Goal: Find specific page/section: Find specific page/section

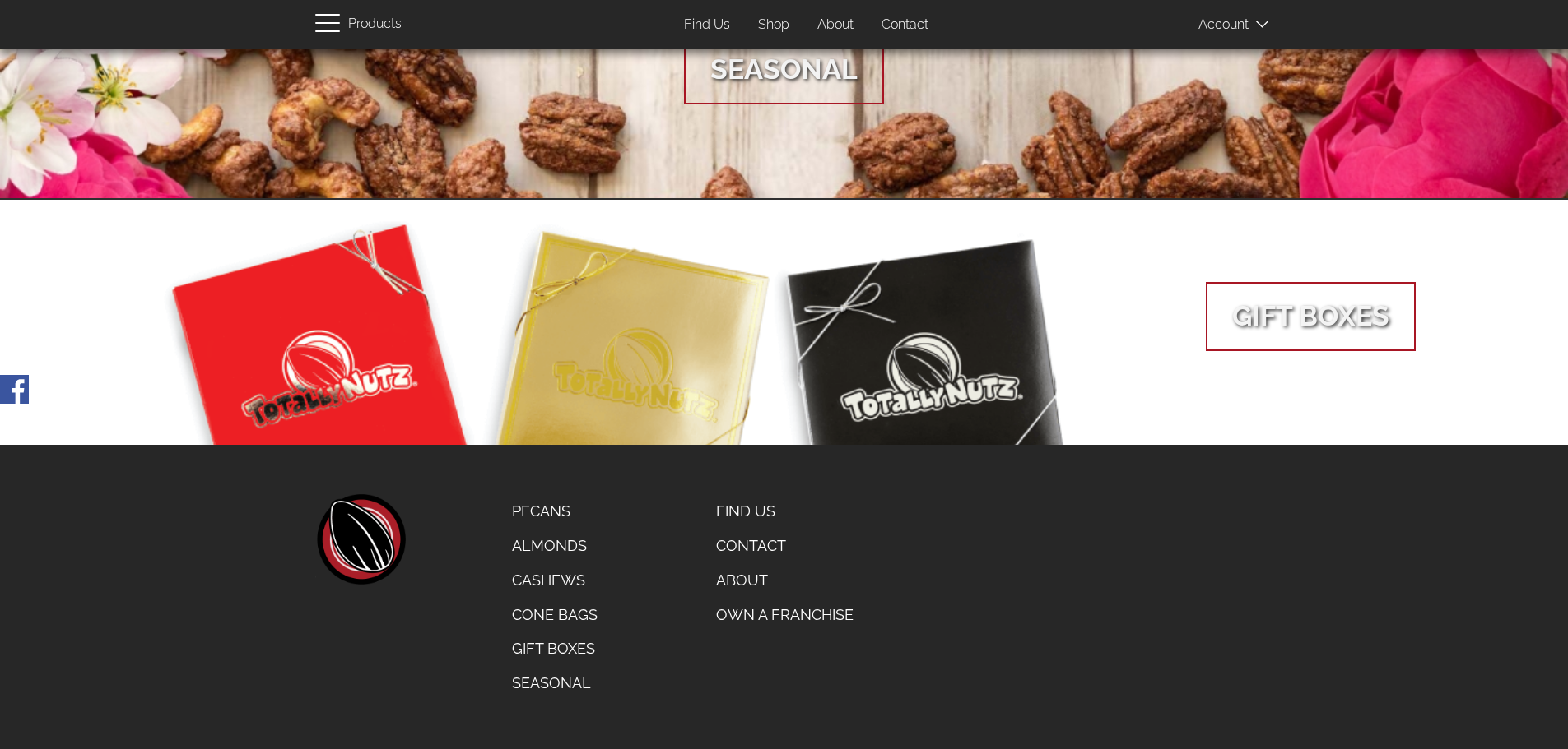
scroll to position [1215, 0]
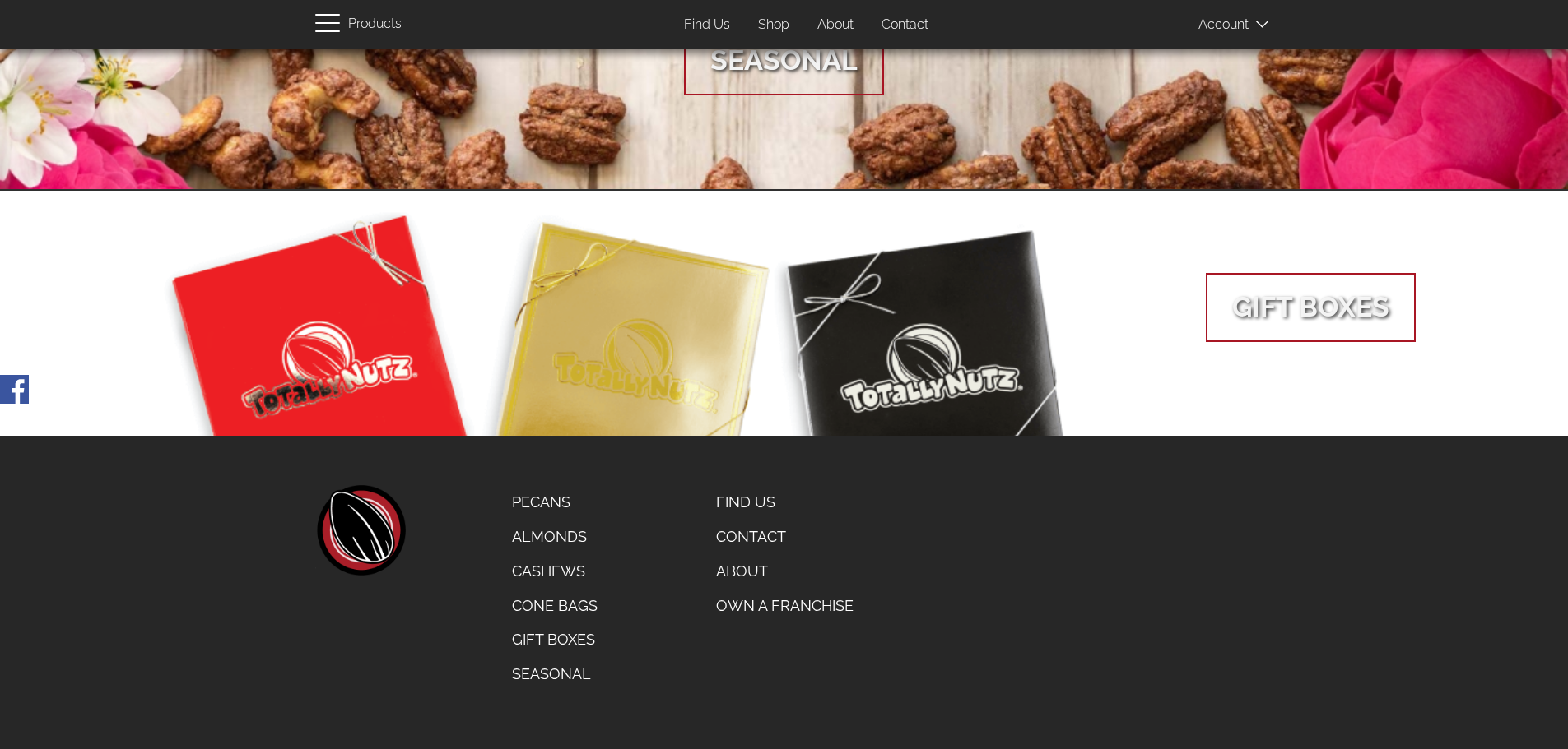
click at [734, 568] on link "About" at bounding box center [784, 572] width 162 height 35
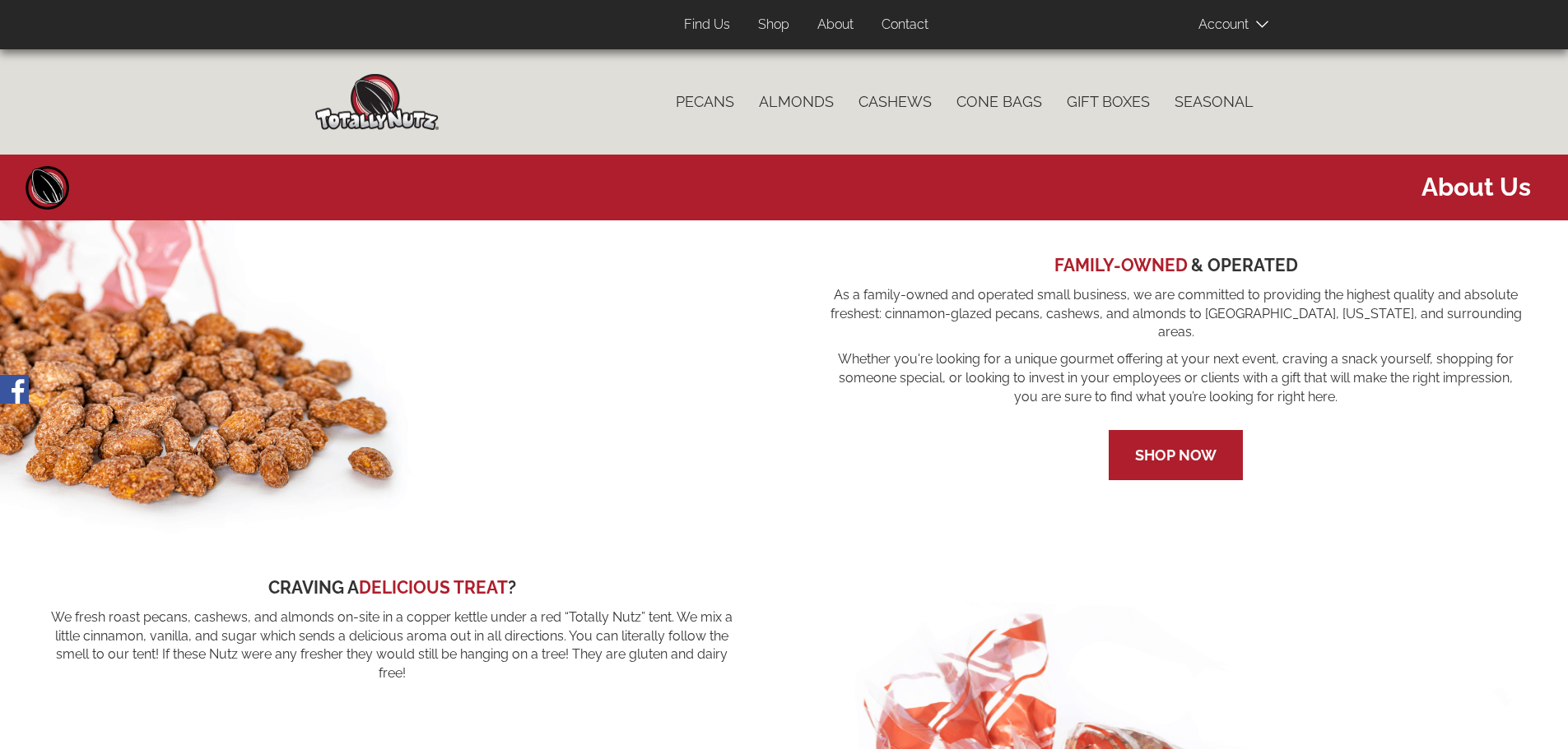
click at [709, 25] on link "Find Us" at bounding box center [707, 24] width 71 height 32
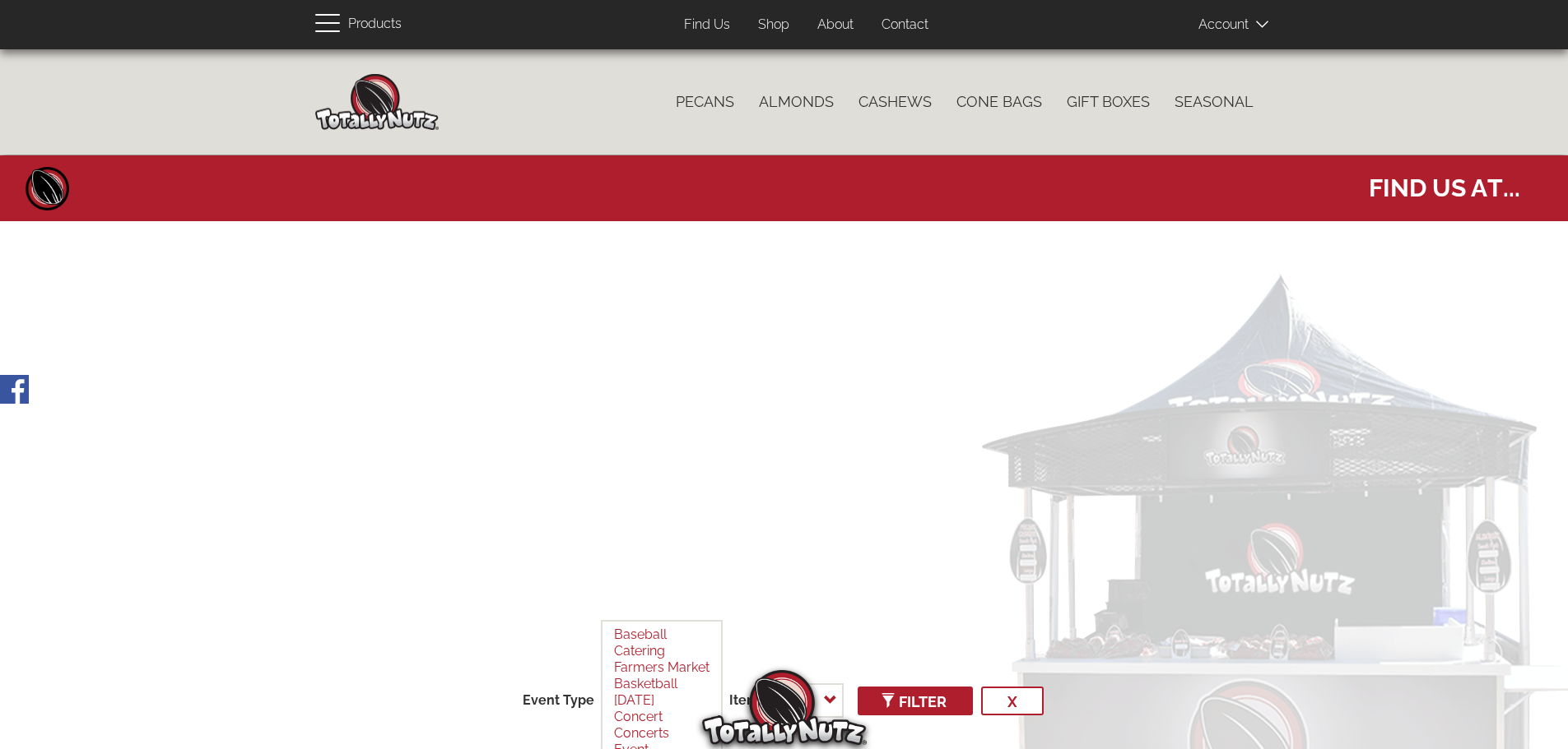
select select
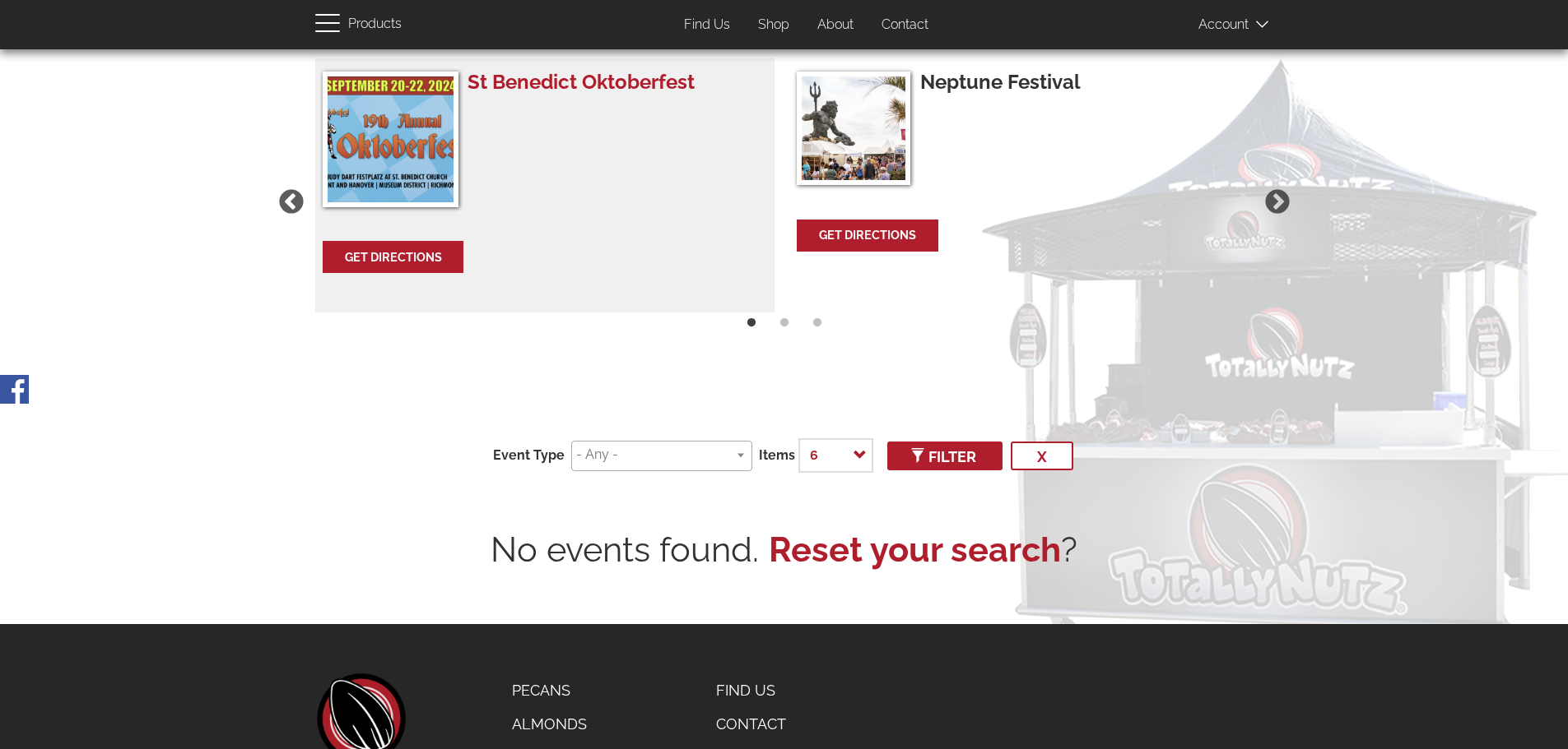
scroll to position [247, 0]
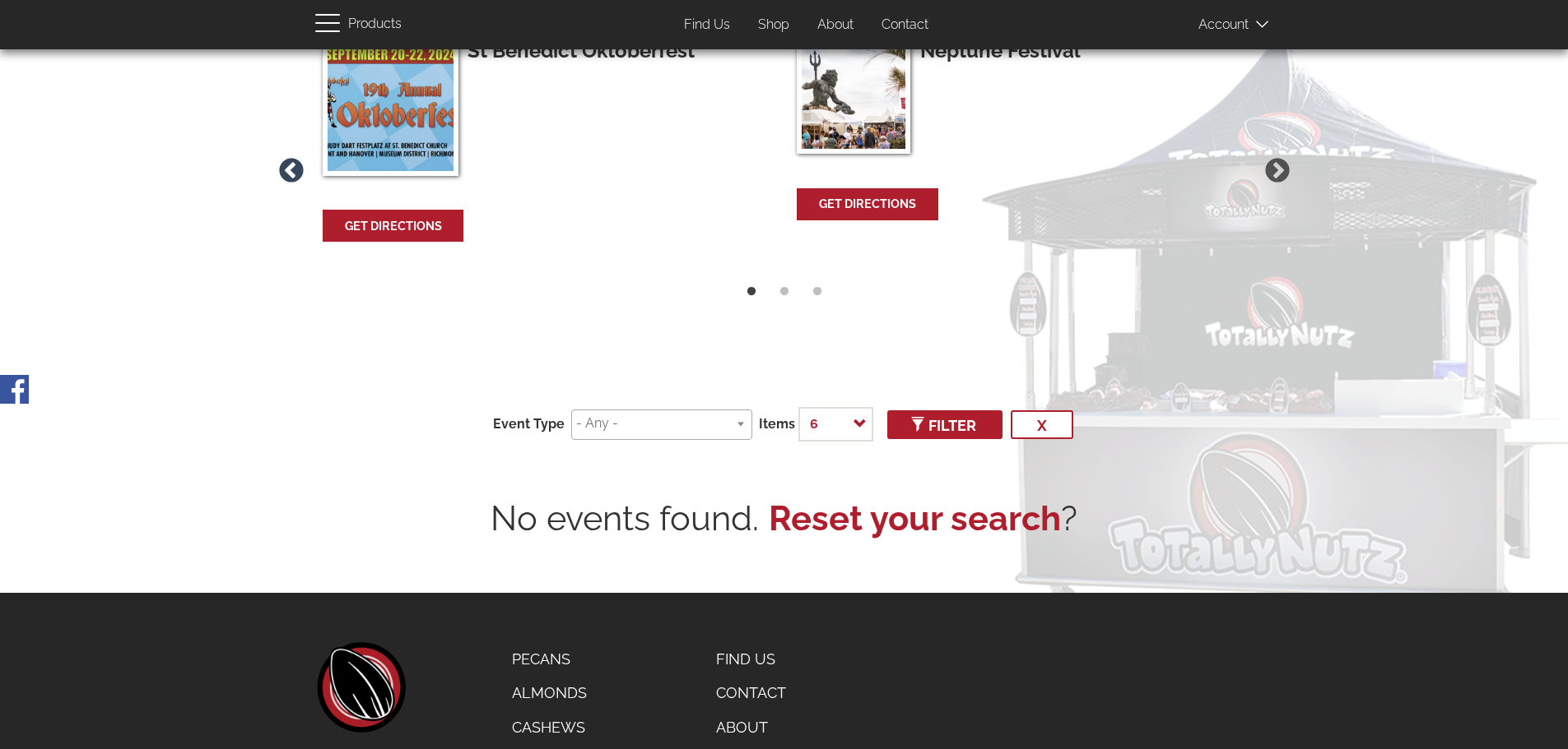
click at [291, 168] on button "Previous" at bounding box center [291, 171] width 35 height 35
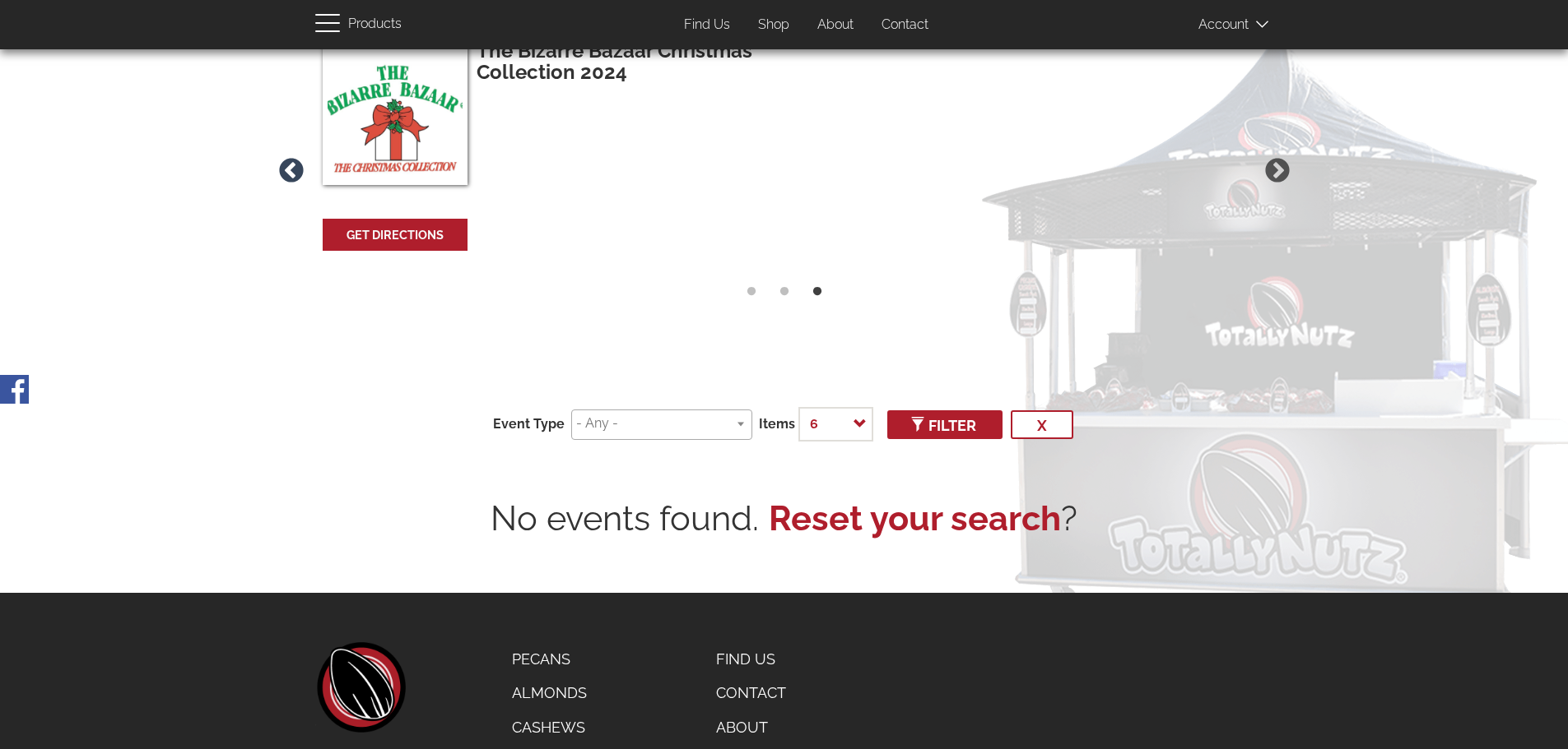
click at [291, 168] on button "Previous" at bounding box center [291, 171] width 35 height 35
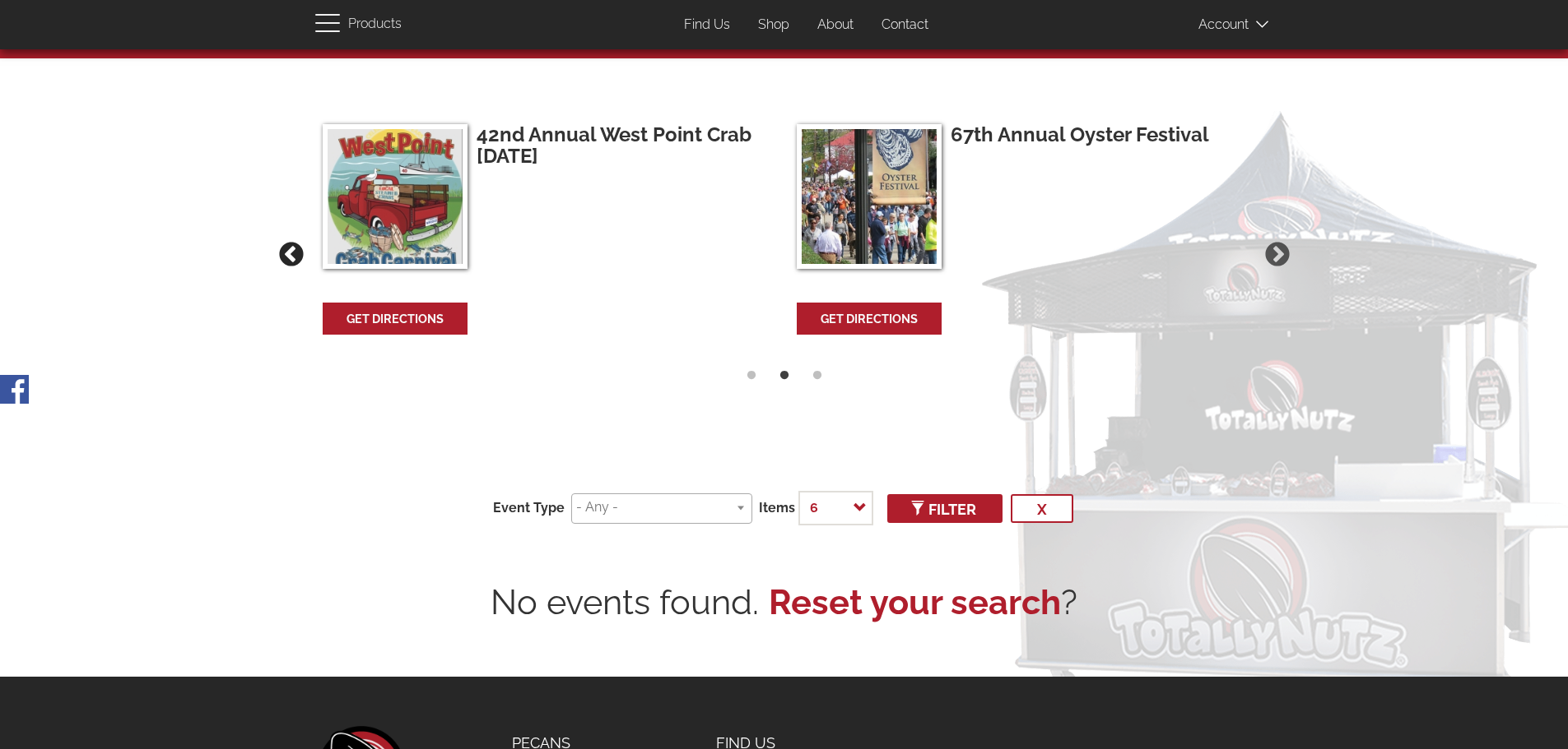
scroll to position [0, 0]
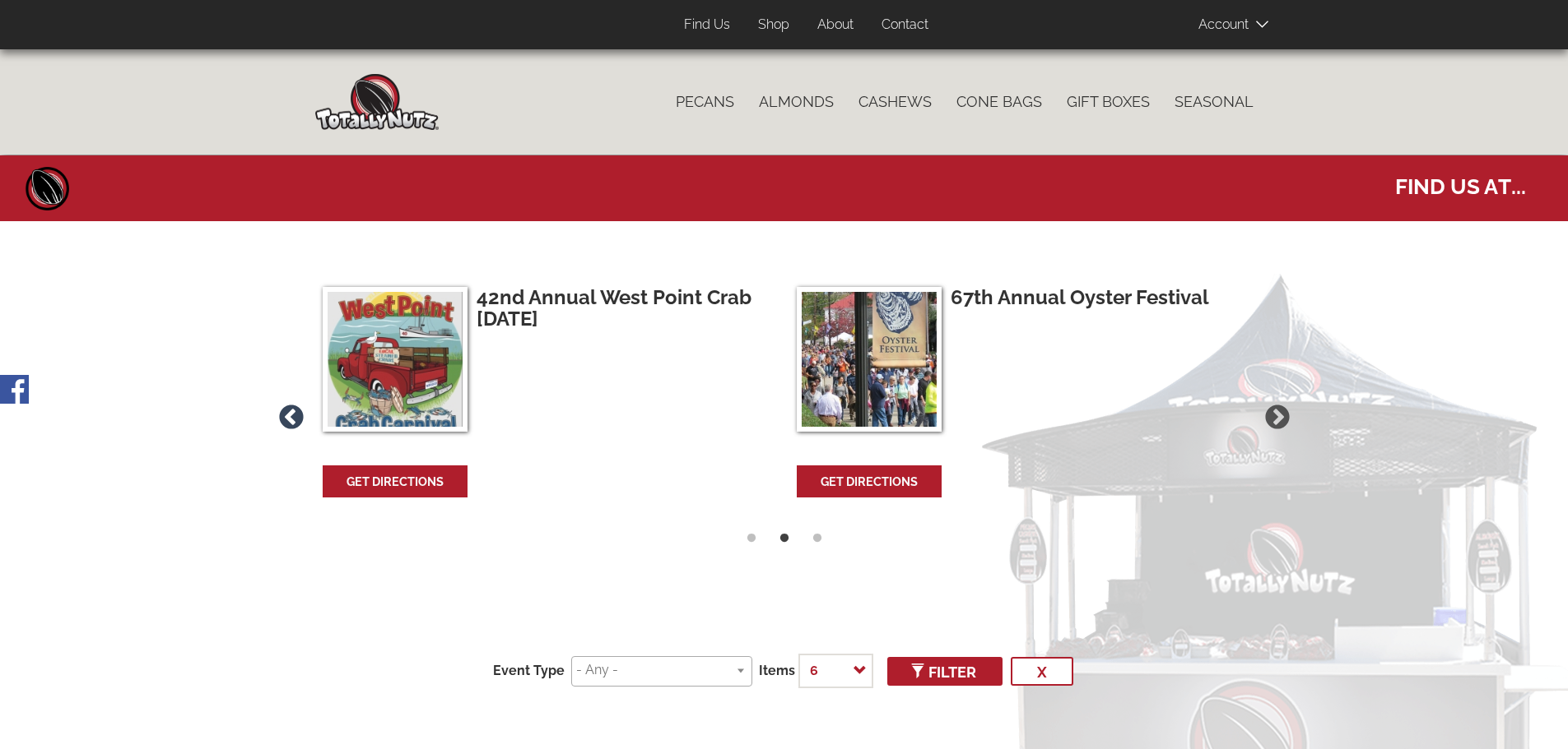
click at [298, 415] on button "Previous" at bounding box center [291, 418] width 35 height 35
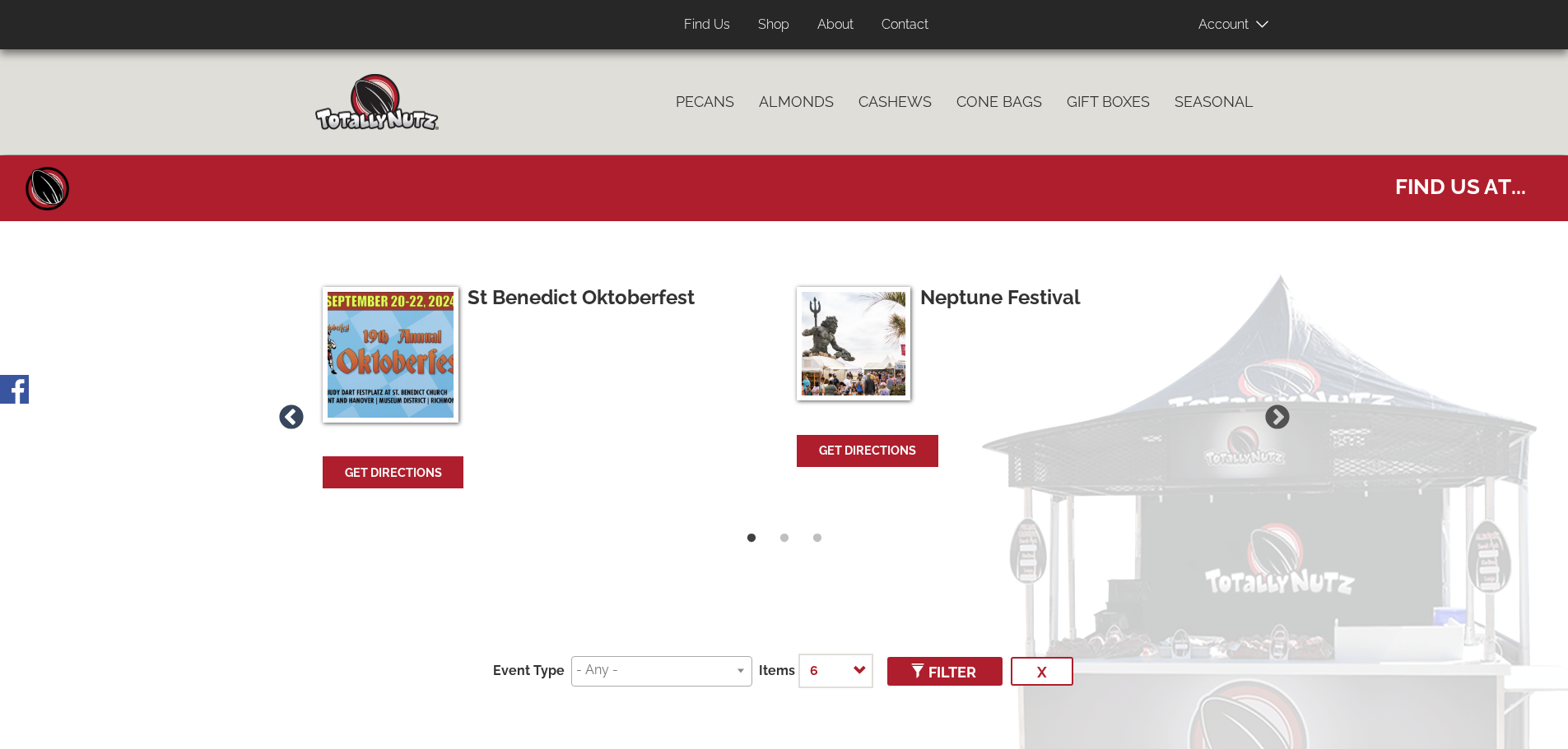
click at [298, 415] on button "Previous" at bounding box center [291, 418] width 35 height 35
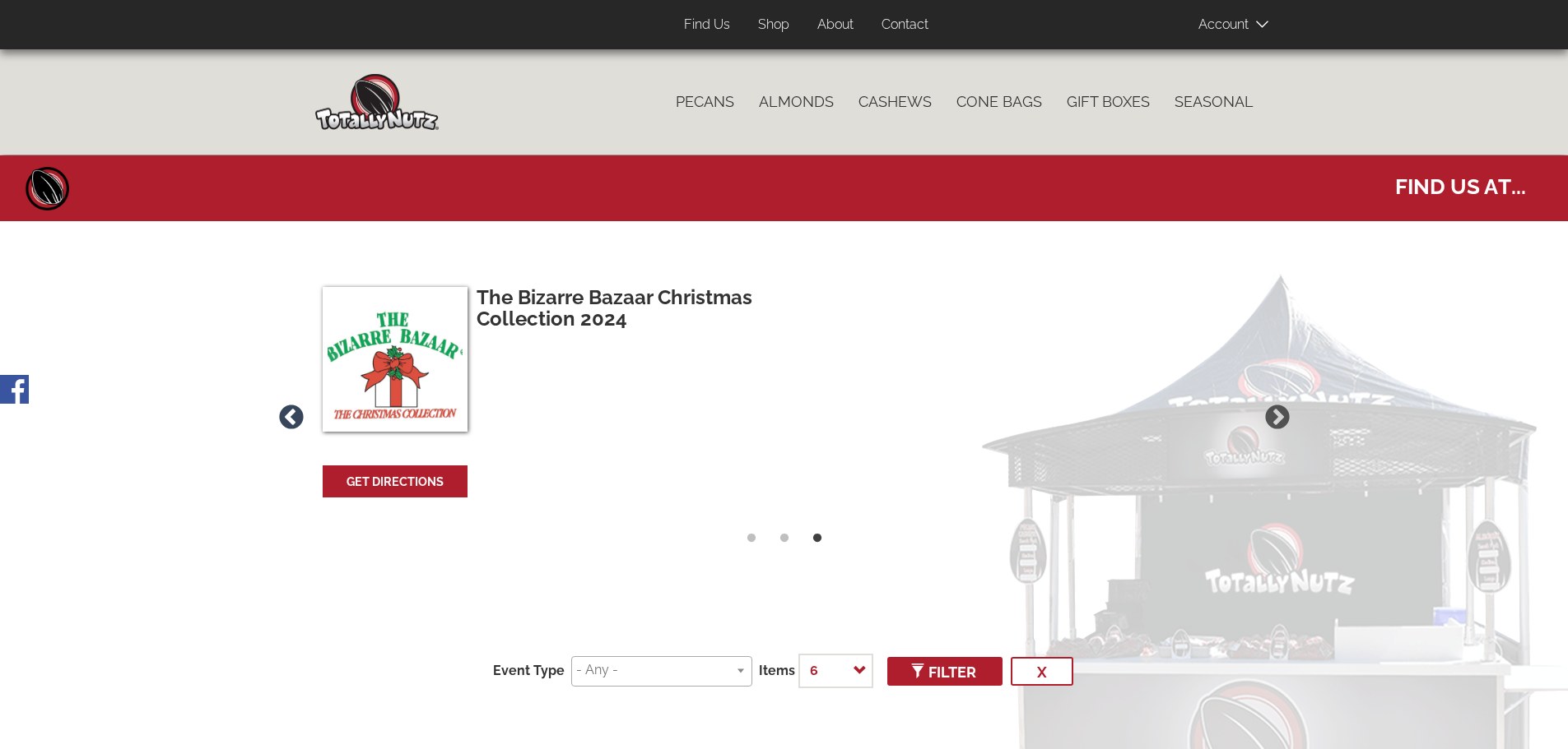
click at [298, 415] on button "Previous" at bounding box center [291, 418] width 35 height 35
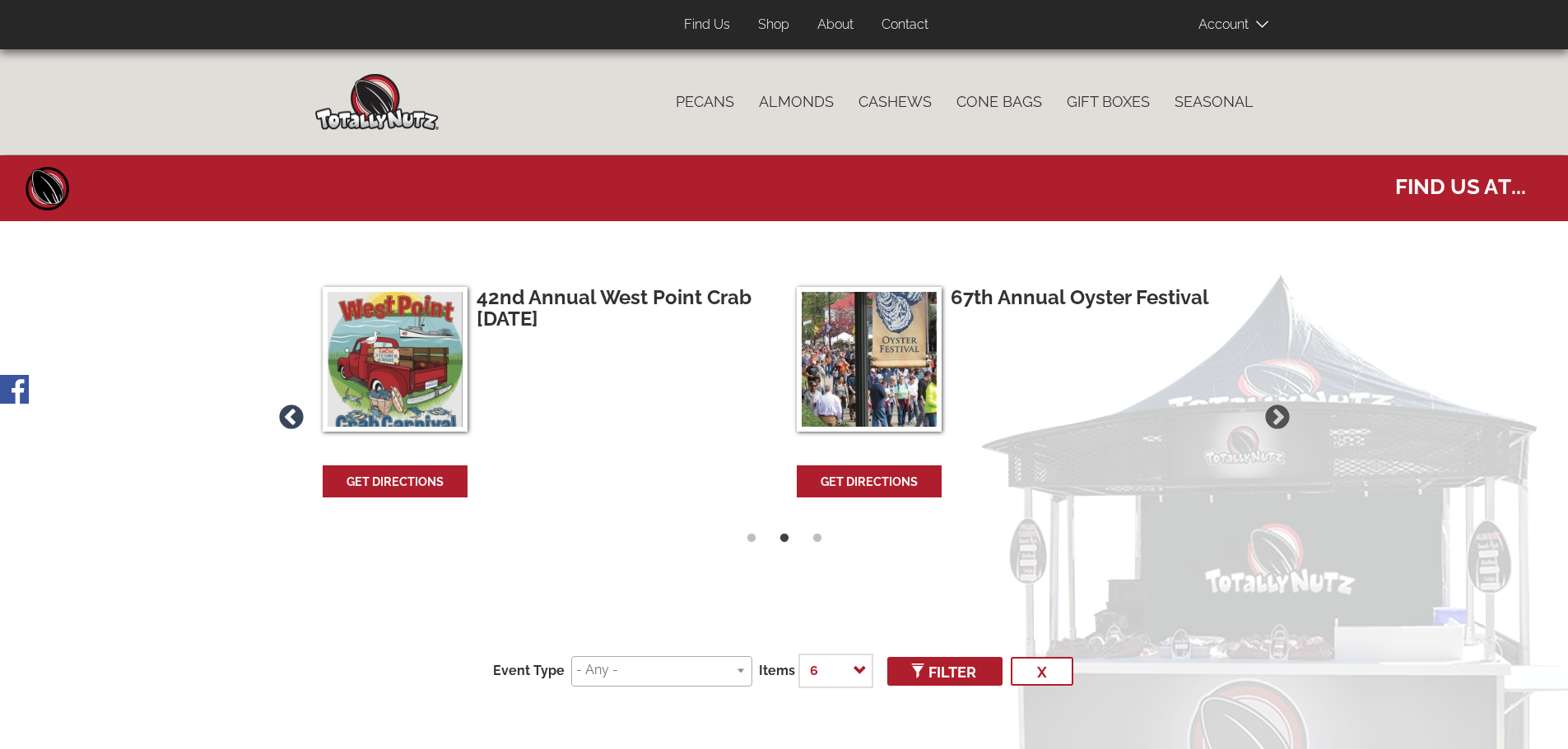
click at [298, 415] on button "Previous" at bounding box center [291, 418] width 35 height 35
